Goal: Transaction & Acquisition: Purchase product/service

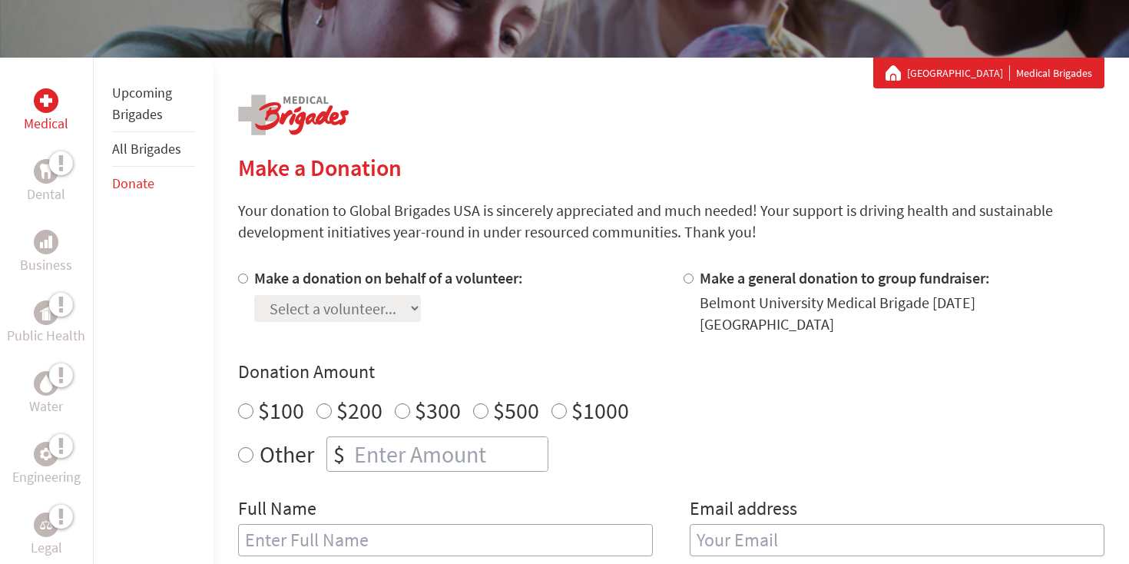
scroll to position [242, 0]
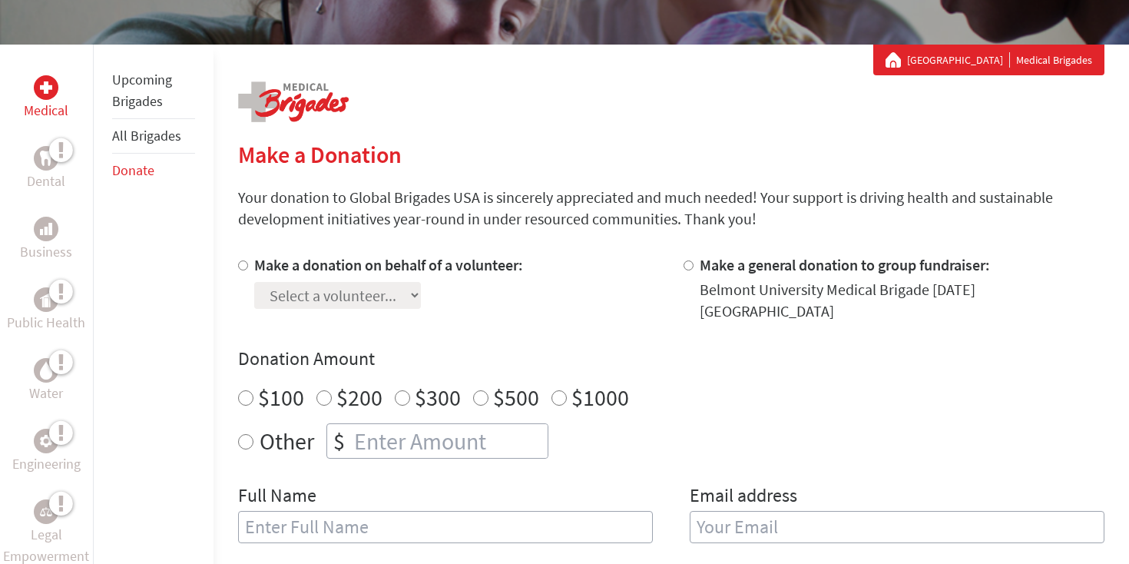
click at [244, 264] on input "Make a donation on behalf of a volunteer:" at bounding box center [243, 265] width 10 height 10
radio input "true"
click at [299, 293] on select "Select a volunteer... [PERSON_NAME] [PERSON_NAME] [PERSON_NAME]" at bounding box center [337, 295] width 167 height 27
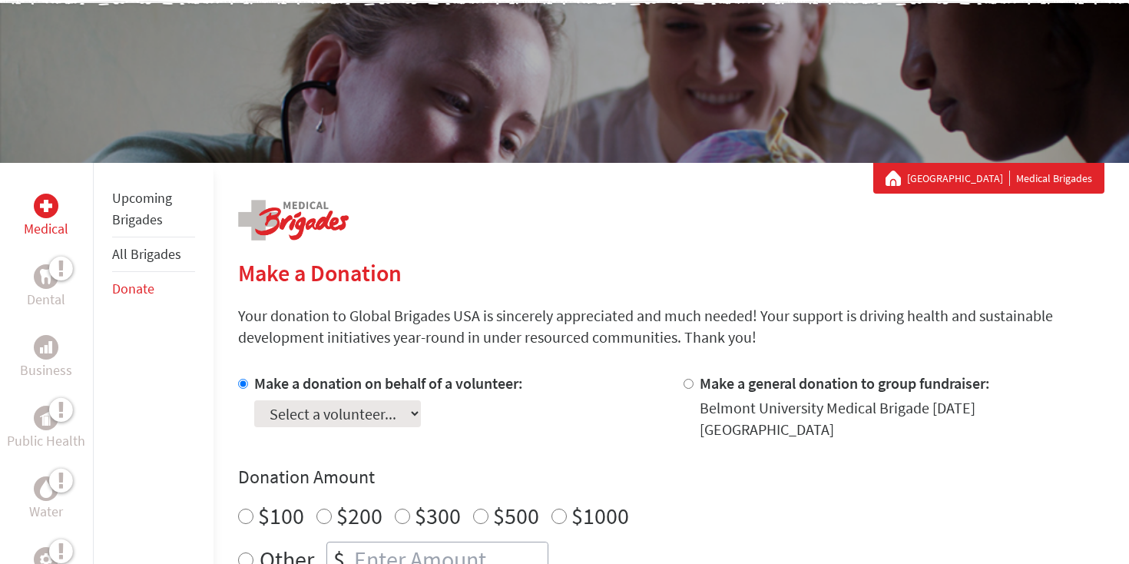
scroll to position [120, 0]
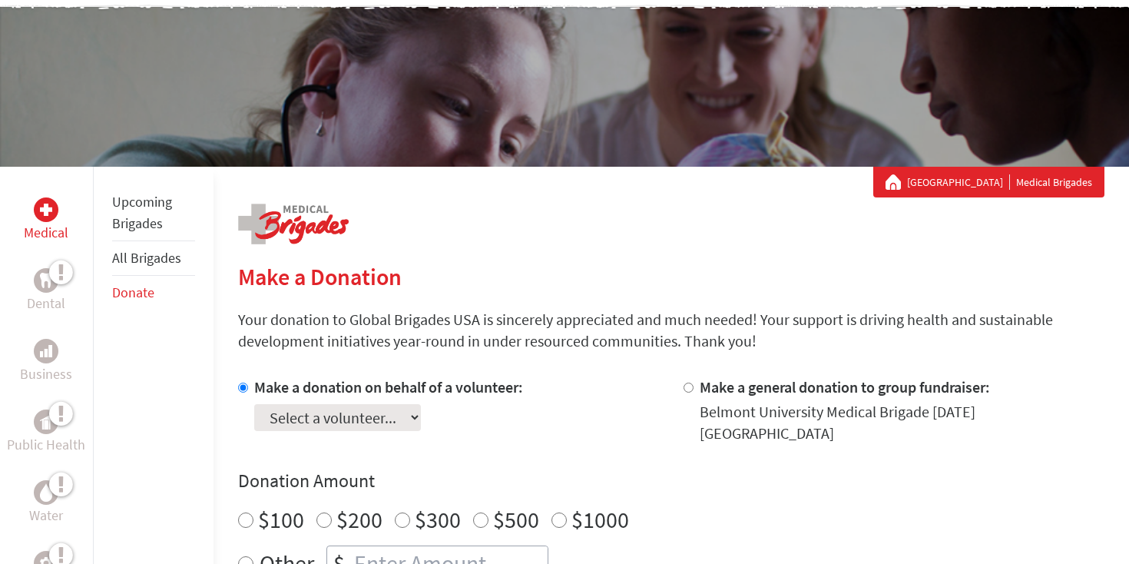
click at [685, 391] on input "Make a general donation to group fundraiser:" at bounding box center [689, 388] width 10 height 10
radio input "true"
click at [312, 383] on label "Make a donation on behalf of a volunteer:" at bounding box center [388, 386] width 269 height 19
click at [248, 383] on input "Make a donation on behalf of a volunteer:" at bounding box center [243, 388] width 10 height 10
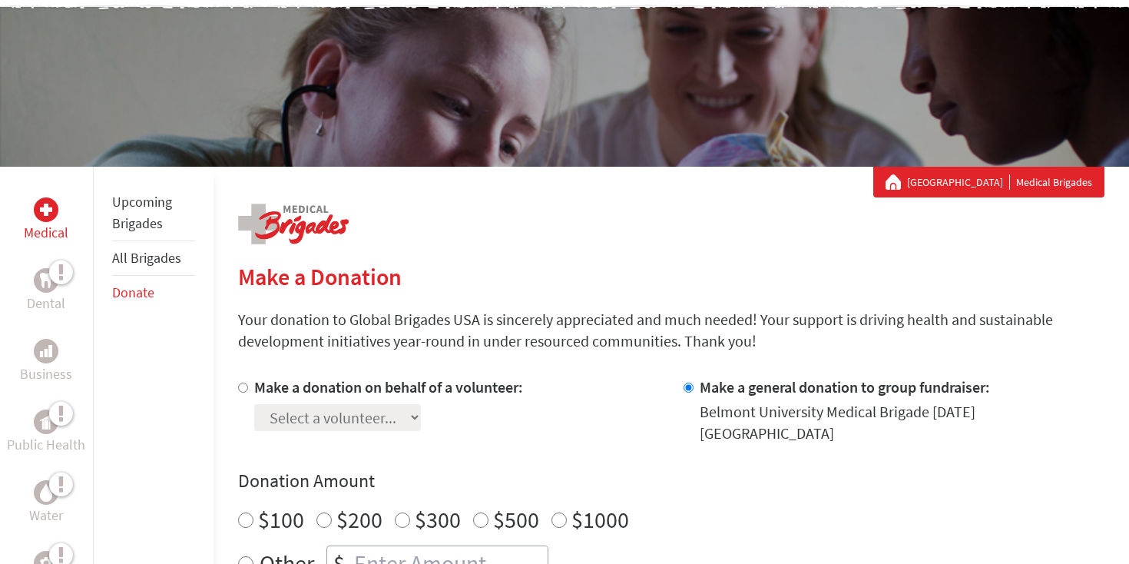
radio input "true"
click at [364, 278] on h2 "Make a Donation" at bounding box center [671, 277] width 867 height 28
